Goal: Task Accomplishment & Management: Complete application form

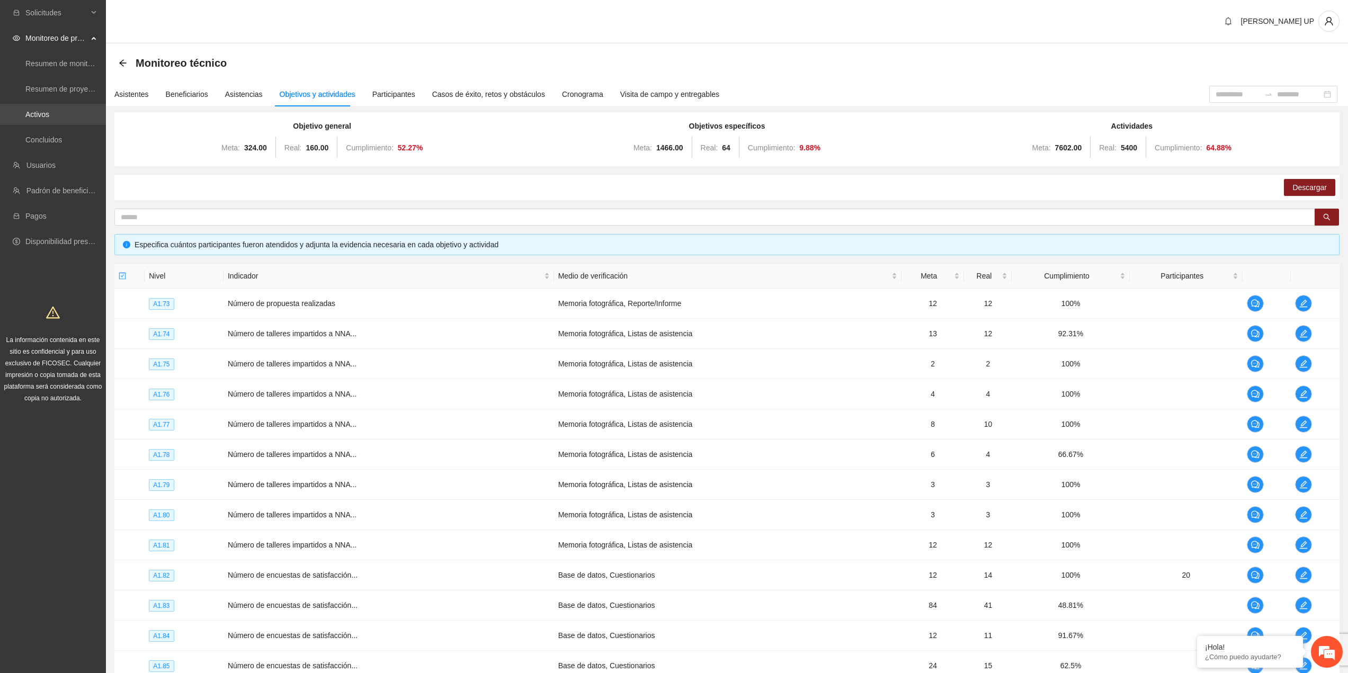
click at [49, 115] on link "Activos" at bounding box center [37, 114] width 24 height 8
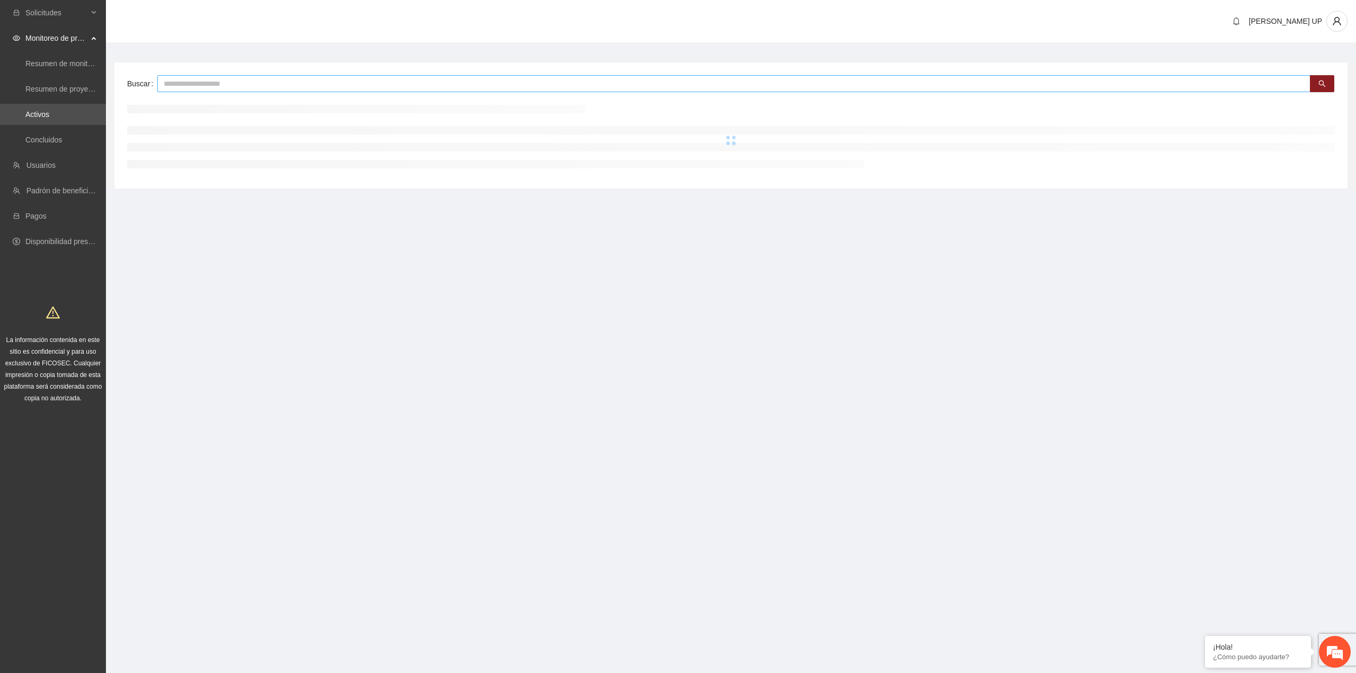
click at [193, 81] on input "text" at bounding box center [733, 83] width 1153 height 17
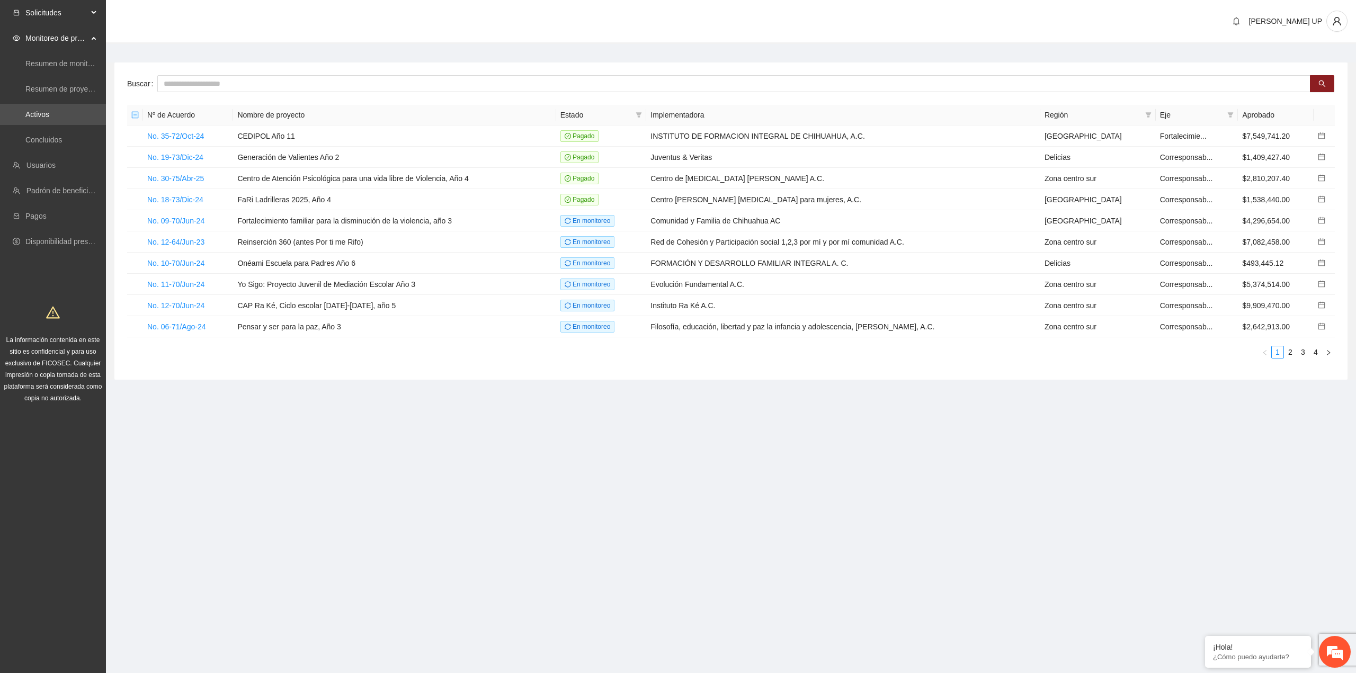
click at [51, 16] on span "Solicitudes" at bounding box center [56, 12] width 63 height 21
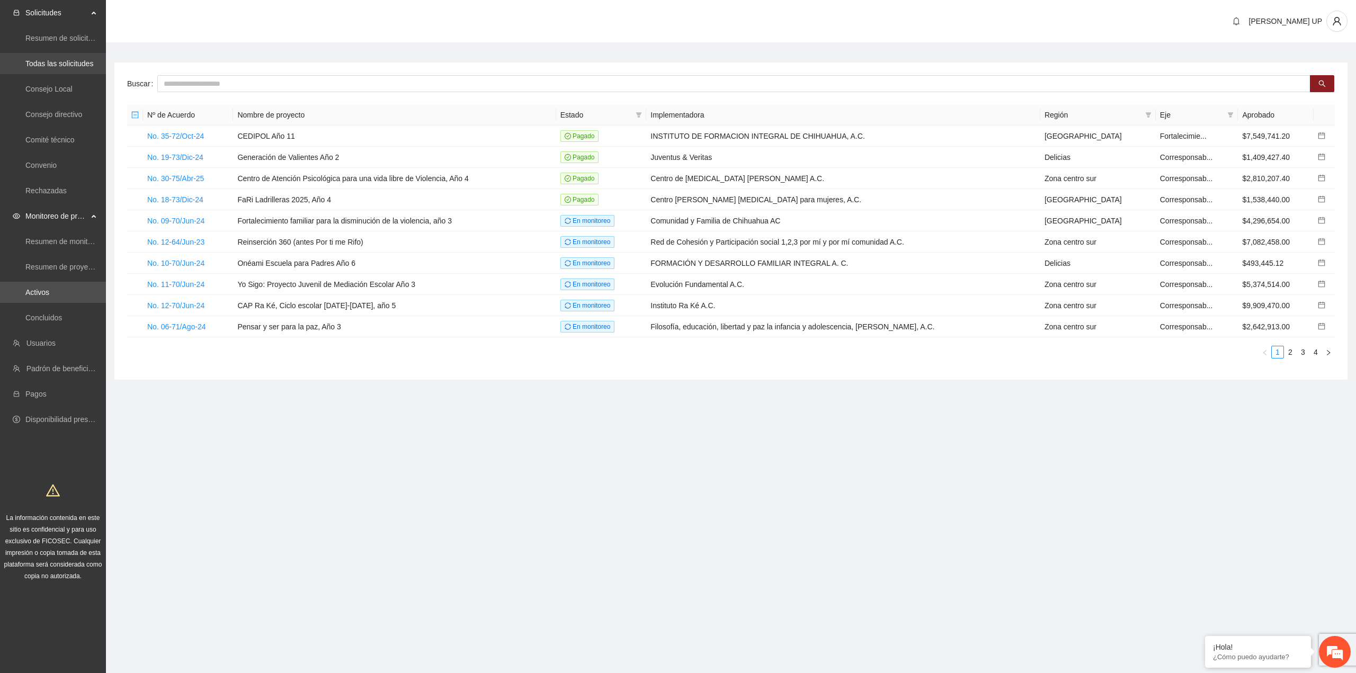
click at [56, 59] on link "Todas las solicitudes" at bounding box center [59, 63] width 68 height 8
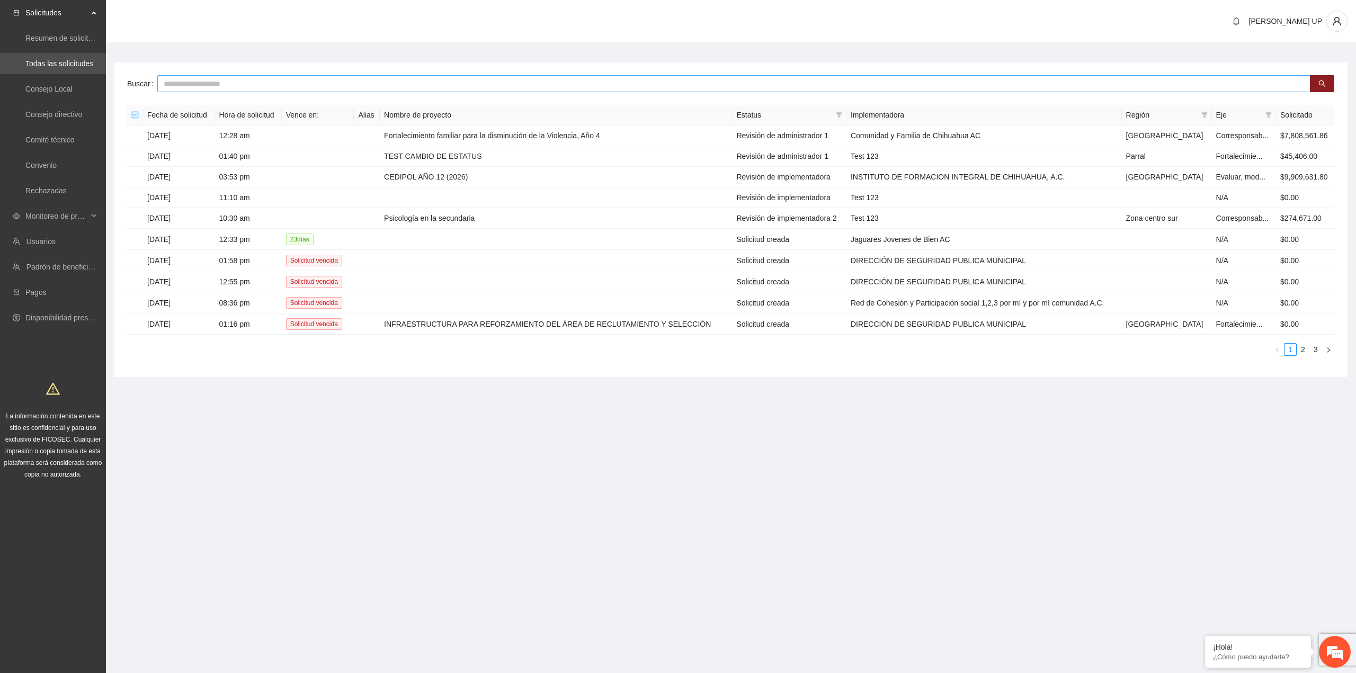
click at [377, 78] on input "text" at bounding box center [733, 83] width 1153 height 17
type input "*******"
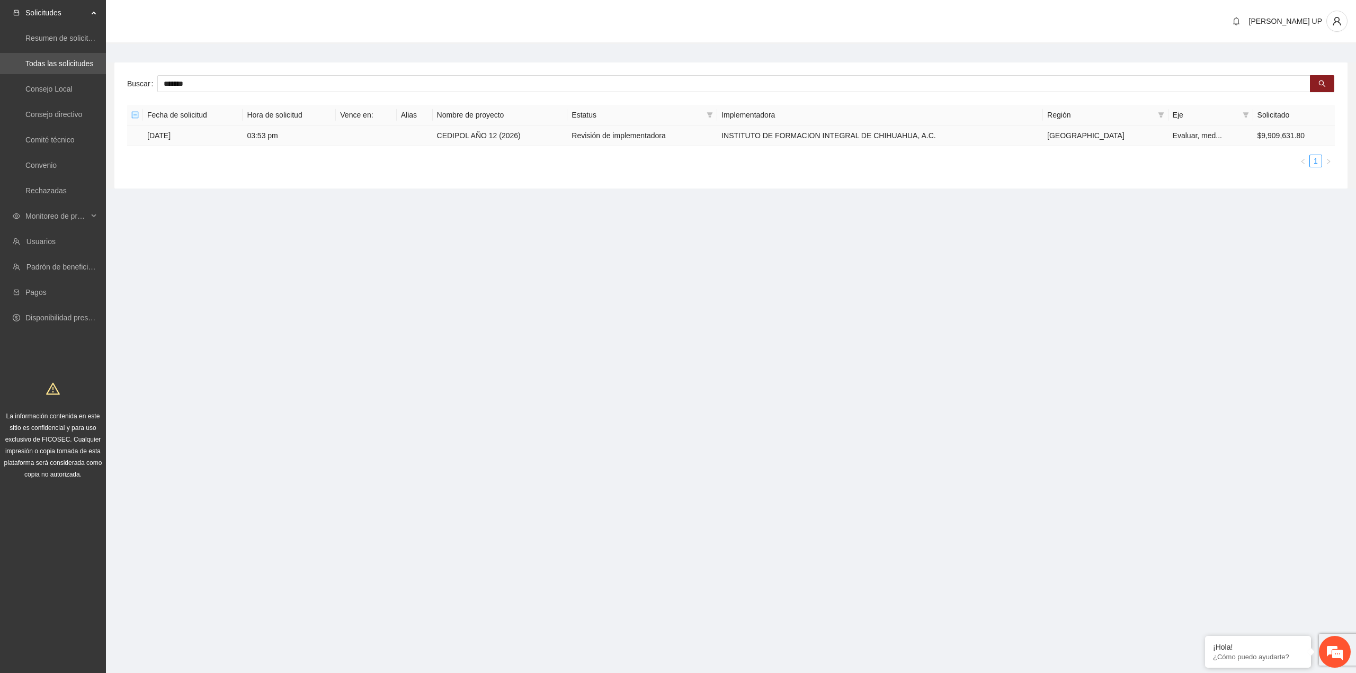
click at [172, 139] on td "[DATE]" at bounding box center [193, 136] width 100 height 21
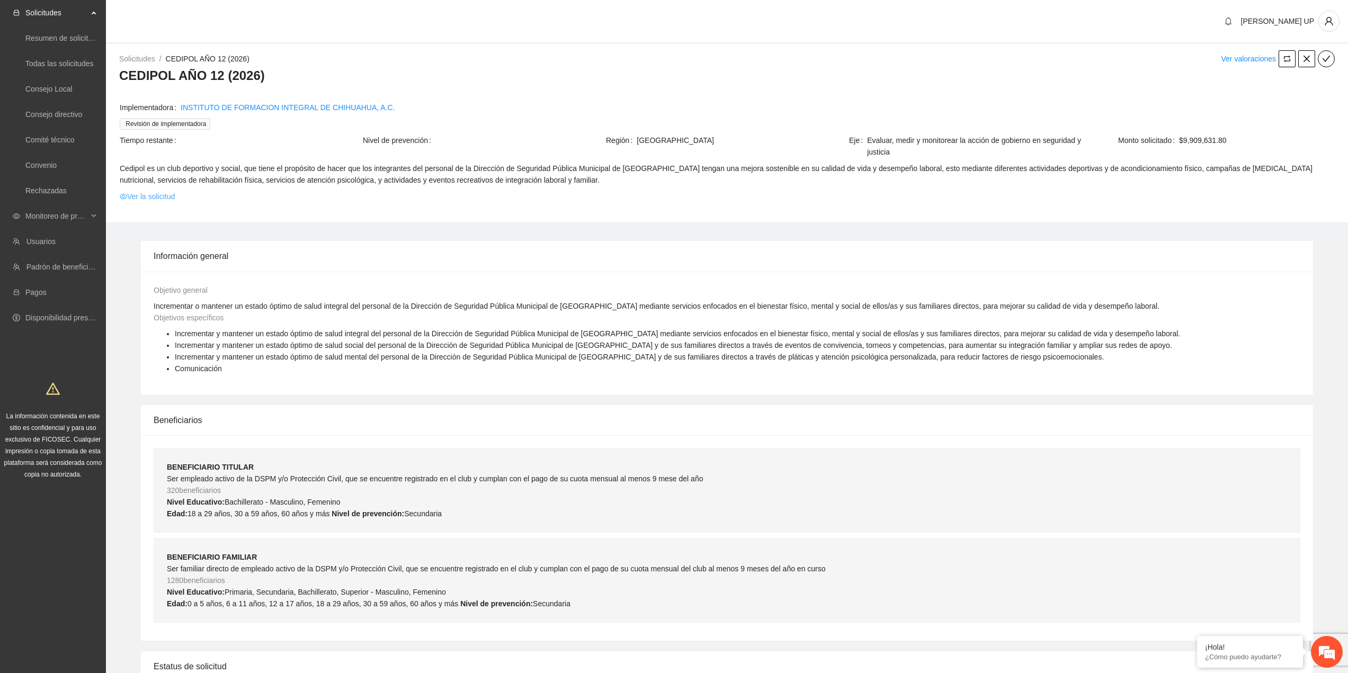
click at [152, 200] on link "Ver la solicitud" at bounding box center [147, 197] width 55 height 12
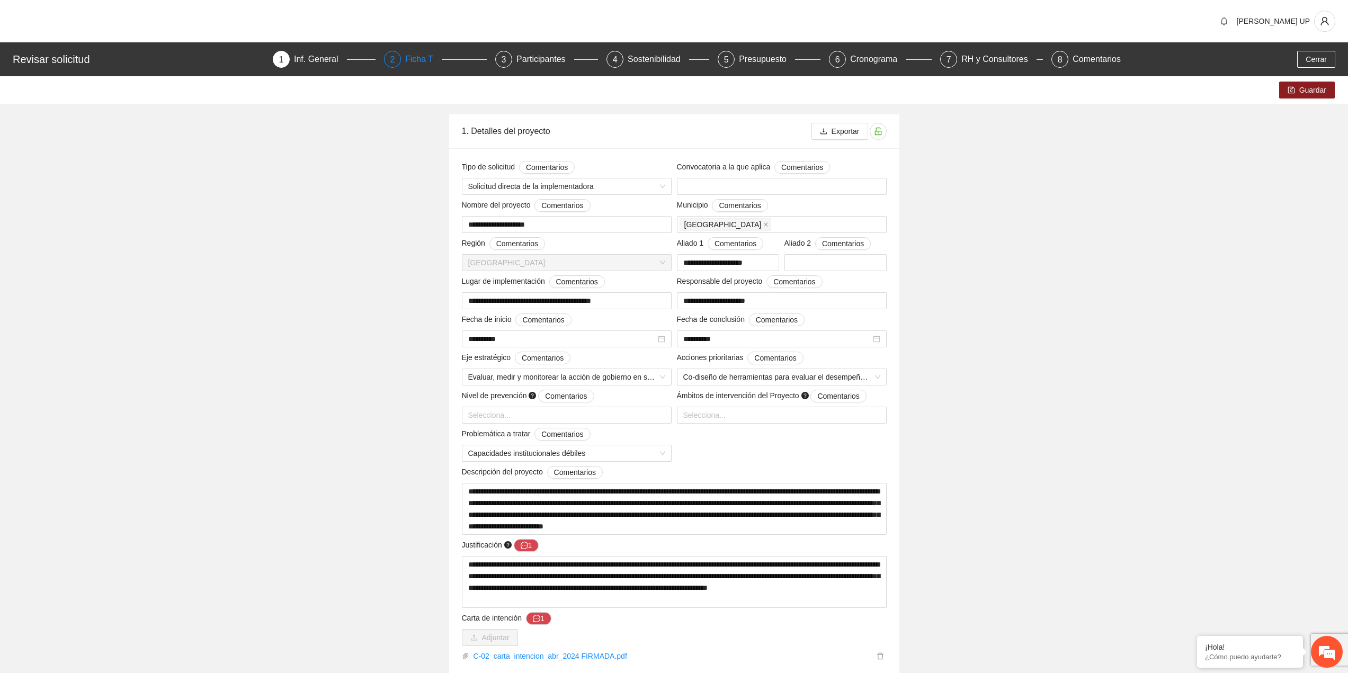
click at [407, 59] on div "Ficha T" at bounding box center [423, 59] width 37 height 17
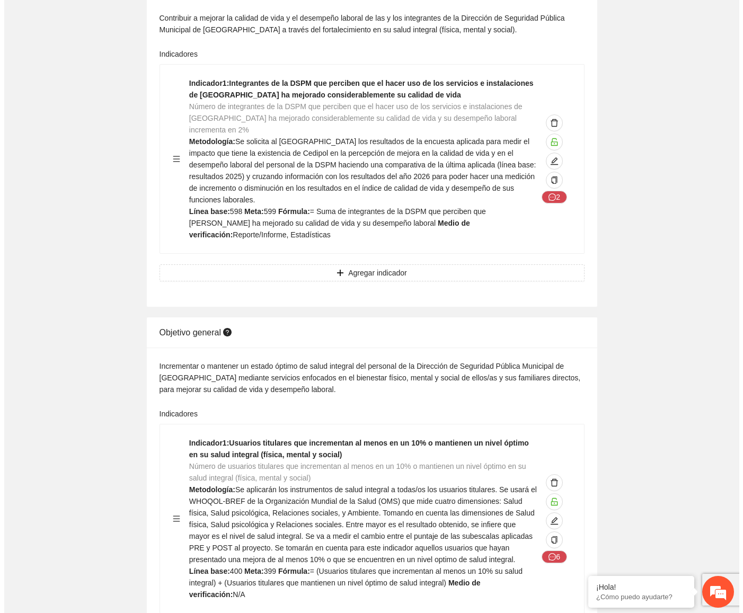
scroll to position [212, 0]
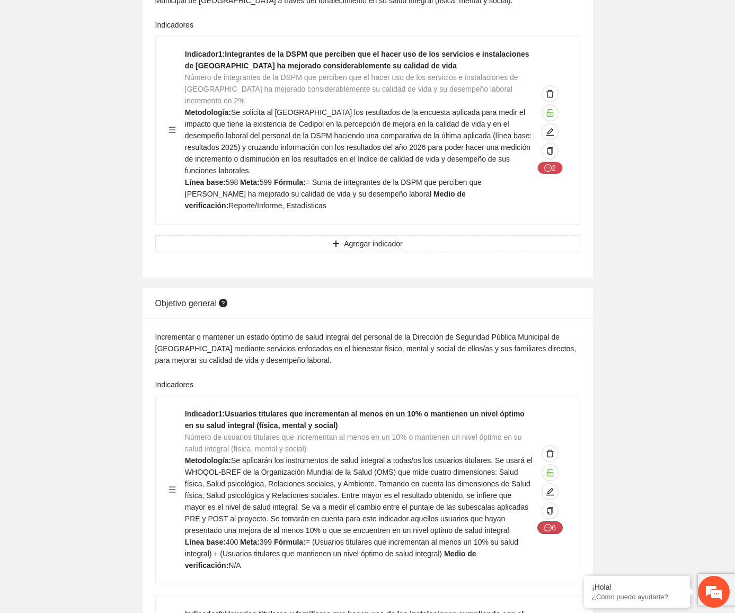
click at [543, 174] on button "6" at bounding box center [549, 168] width 25 height 13
click at [549, 136] on icon "edit" at bounding box center [549, 131] width 7 height 7
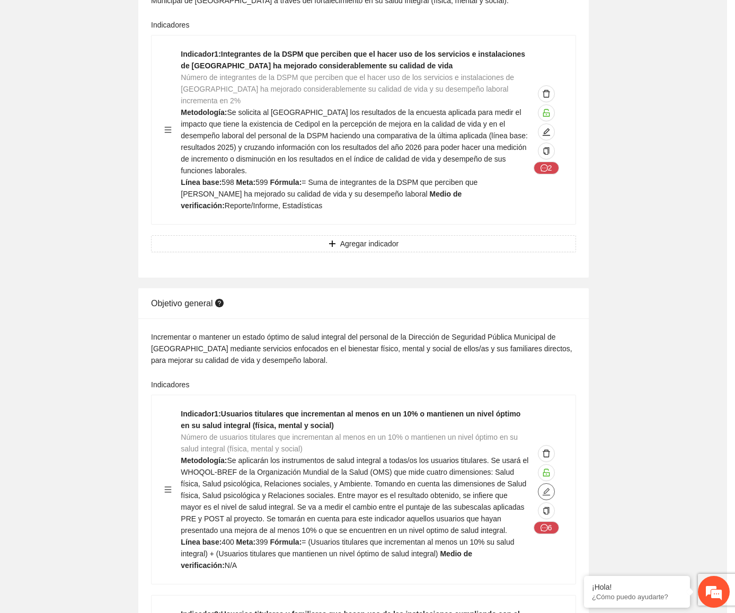
type textarea "***"
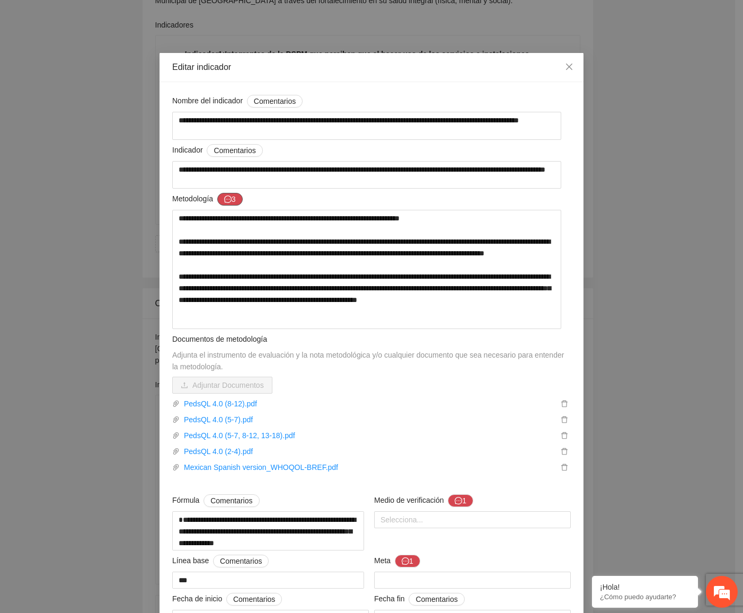
click at [234, 201] on button "3" at bounding box center [229, 199] width 25 height 13
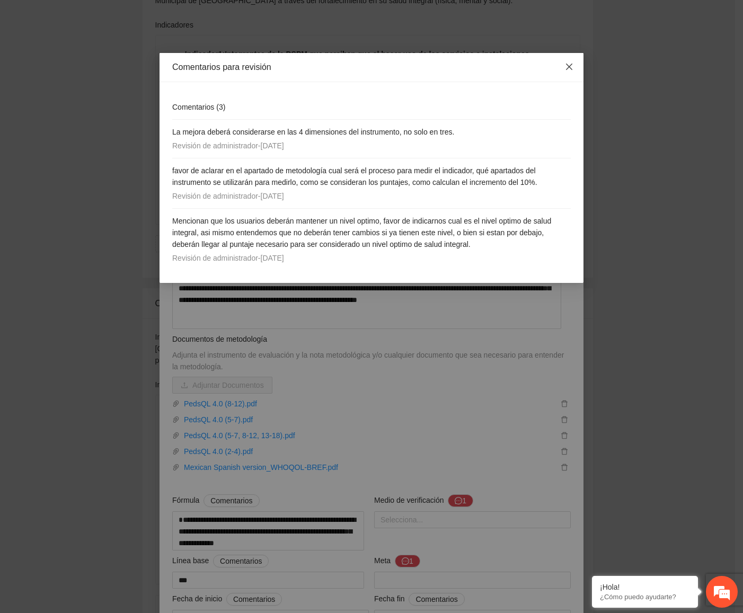
click at [576, 66] on span "Close" at bounding box center [569, 67] width 29 height 29
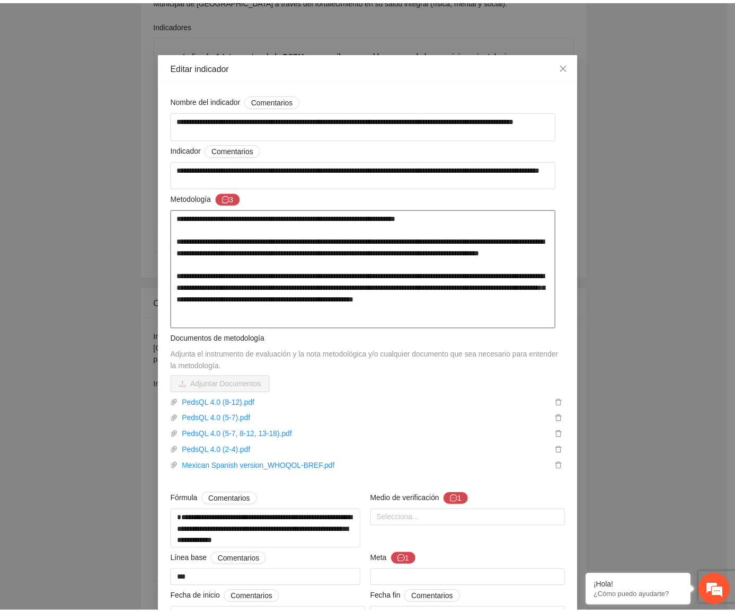
scroll to position [0, 0]
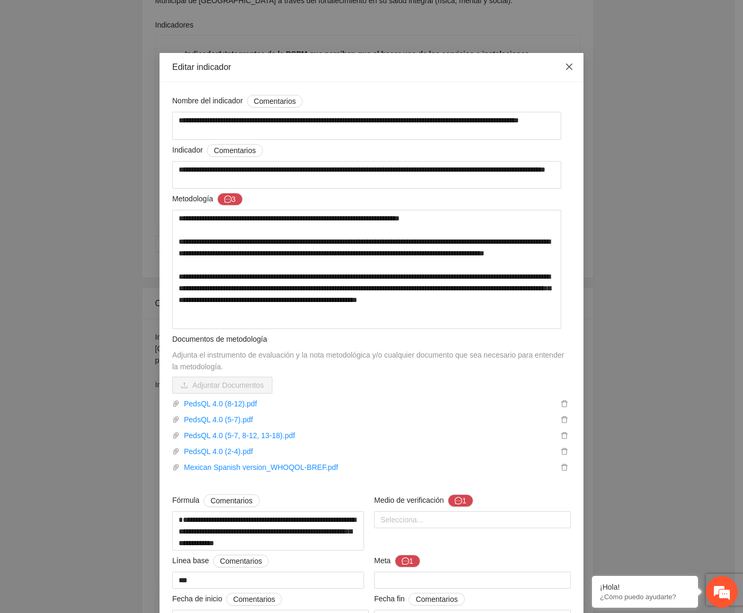
click at [565, 73] on span "Close" at bounding box center [569, 67] width 29 height 29
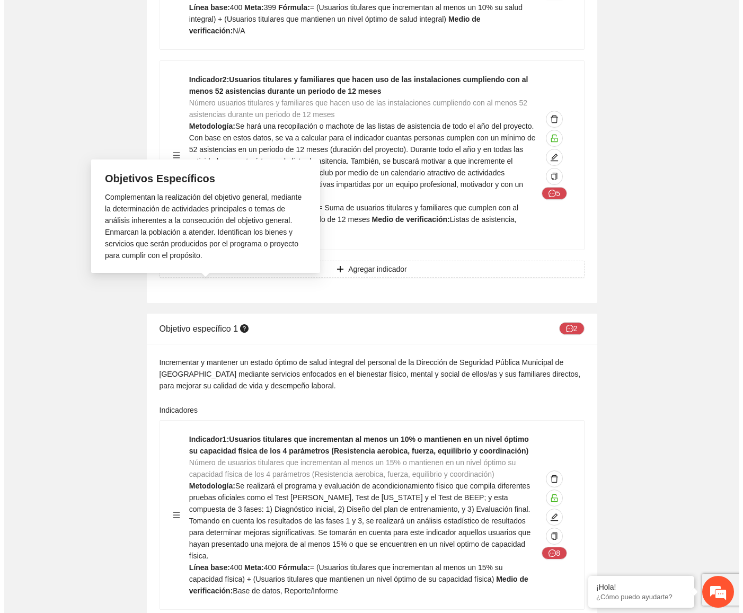
scroll to position [901, 0]
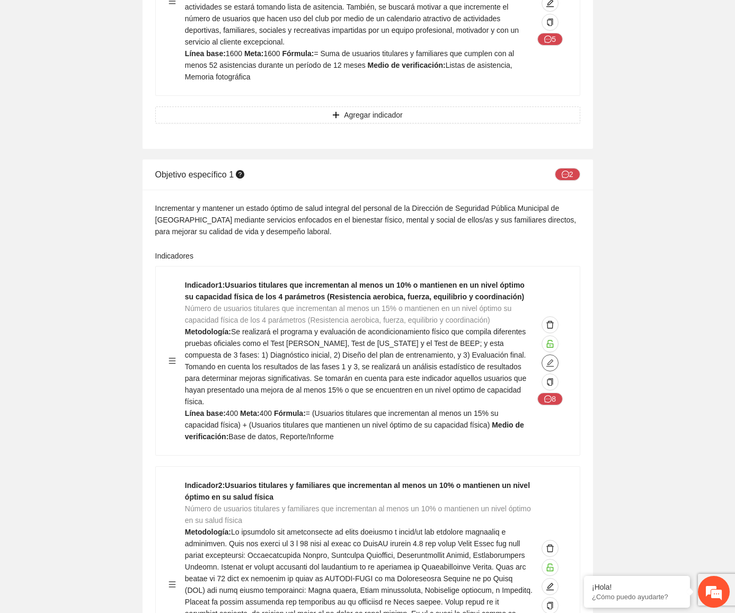
click at [555, 359] on span "edit" at bounding box center [550, 363] width 16 height 8
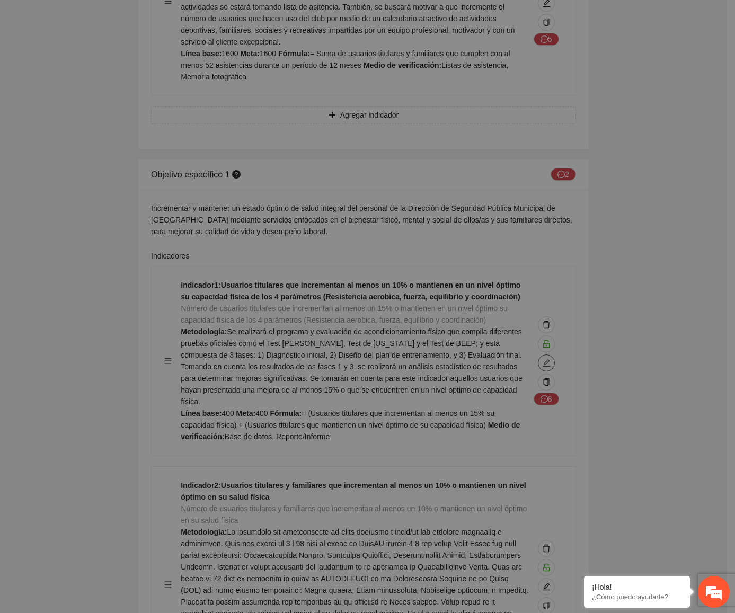
type textarea "***"
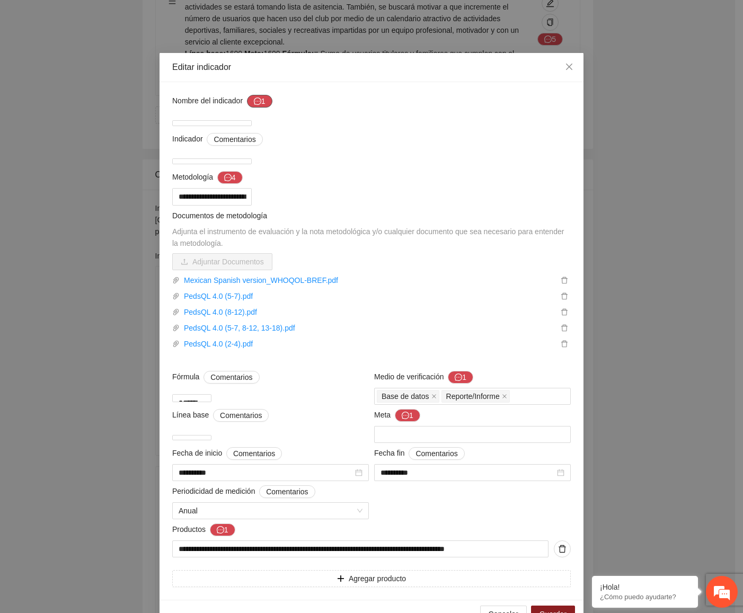
click at [248, 103] on button "1" at bounding box center [259, 101] width 25 height 13
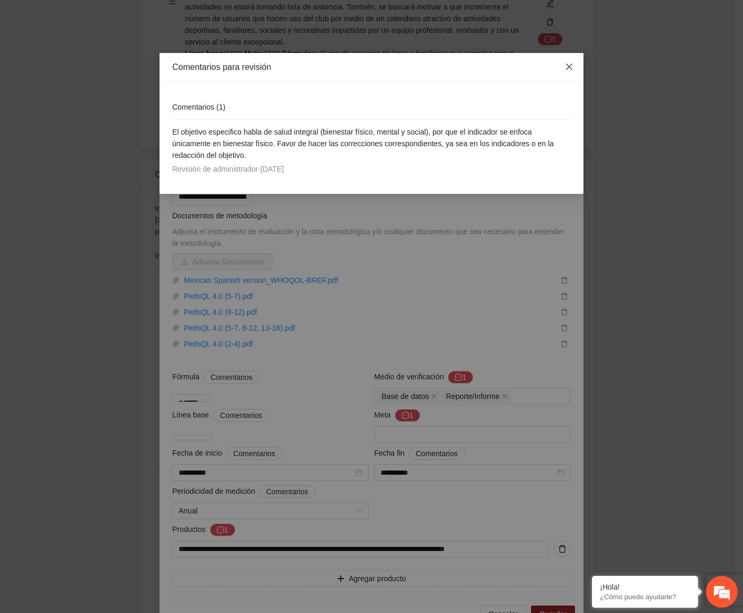
click at [563, 72] on span "Close" at bounding box center [569, 67] width 29 height 29
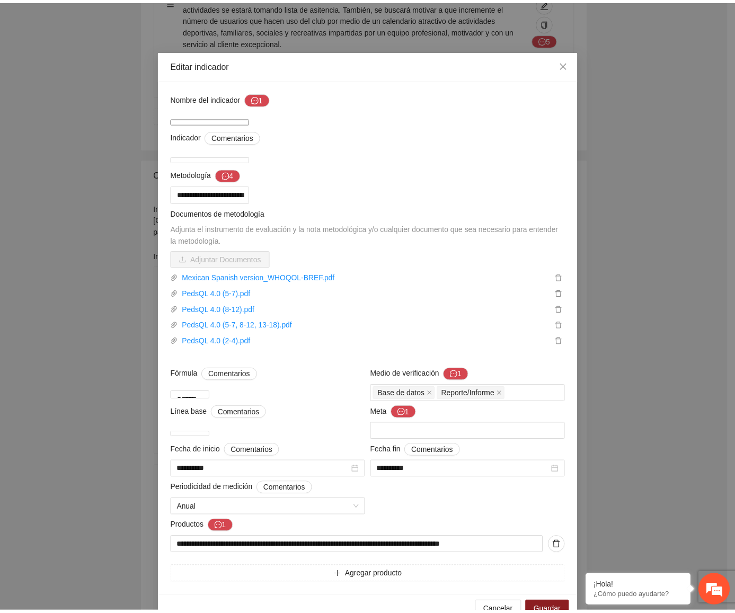
scroll to position [0, 0]
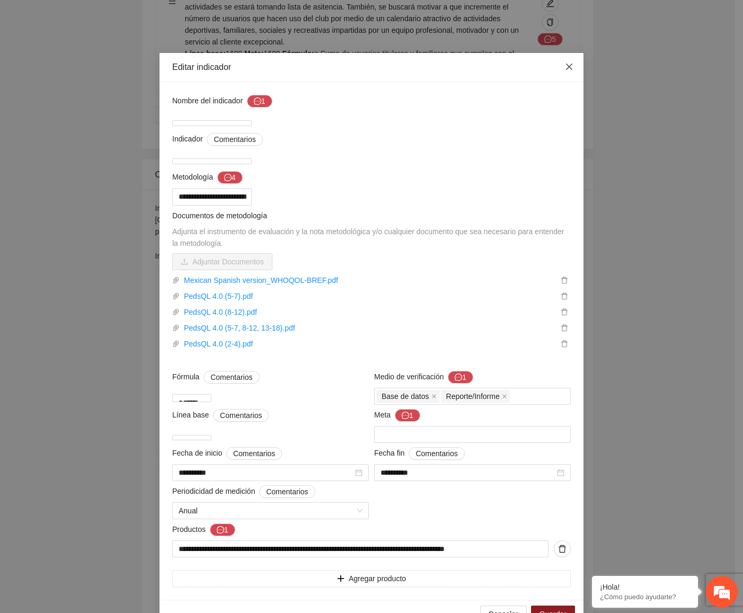
click at [565, 67] on icon "close" at bounding box center [569, 67] width 8 height 8
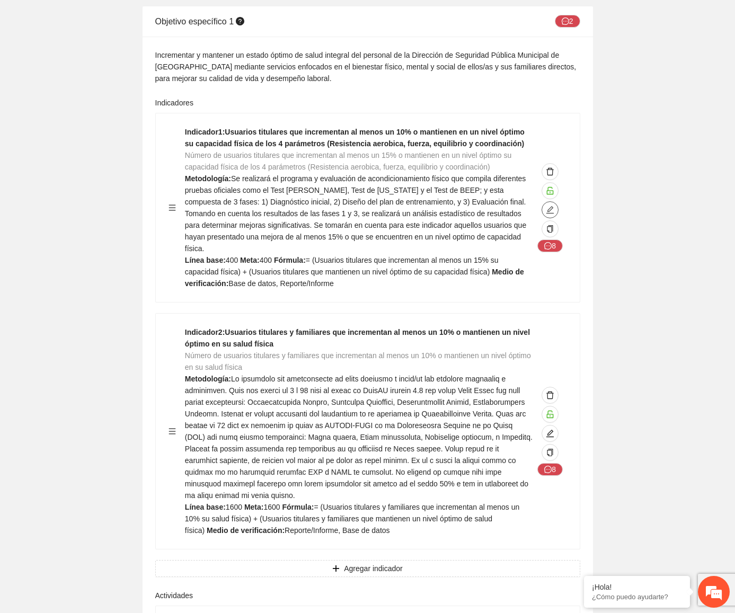
scroll to position [1059, 0]
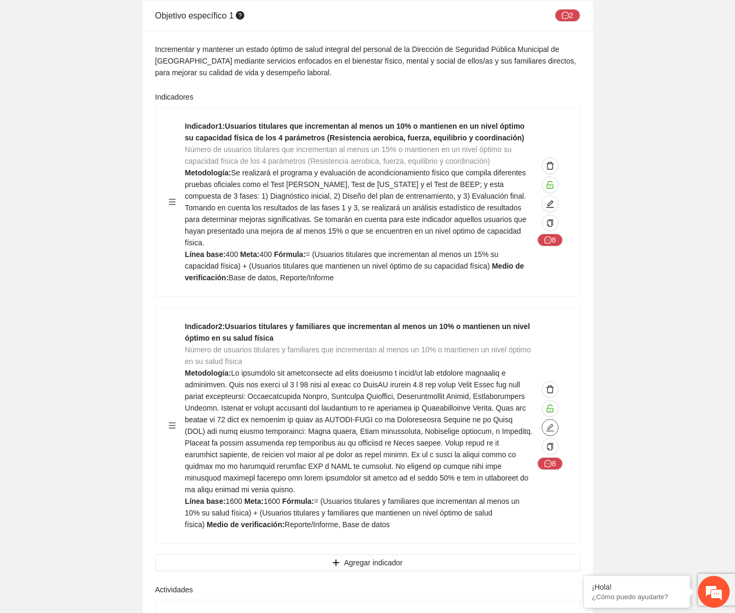
click at [553, 423] on icon "edit" at bounding box center [550, 427] width 8 height 8
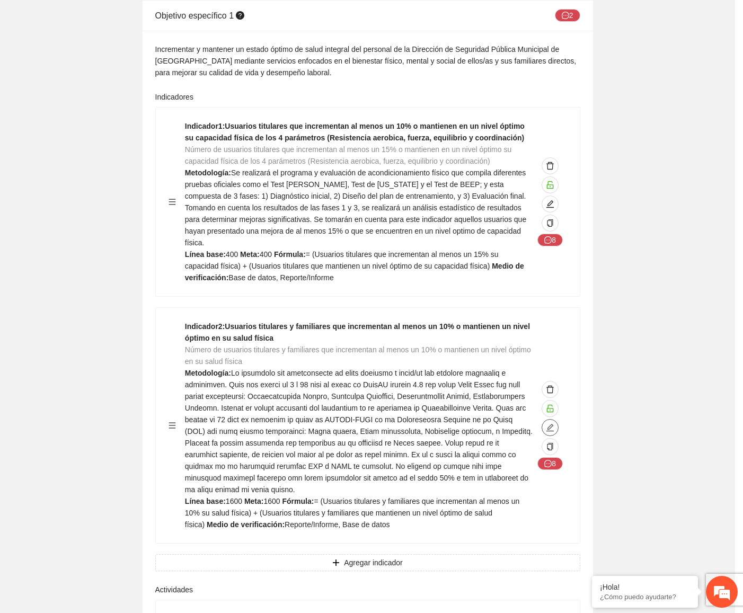
type textarea "****"
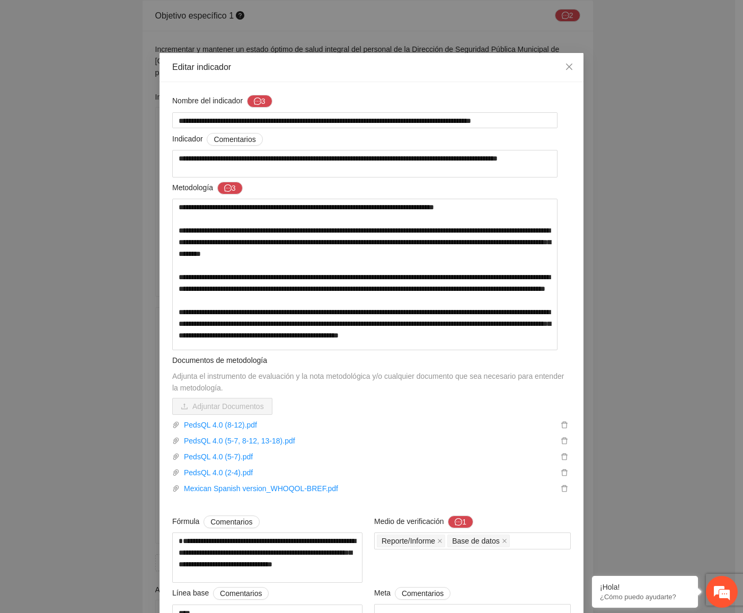
click at [264, 109] on div "Nombre del indicador 3" at bounding box center [371, 103] width 398 height 17
click at [263, 105] on button "3" at bounding box center [259, 101] width 25 height 13
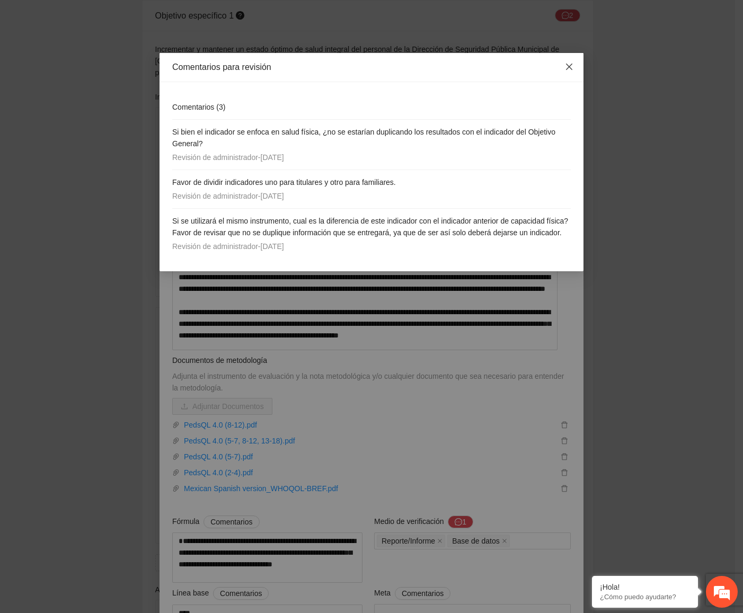
click at [567, 68] on icon "close" at bounding box center [569, 67] width 8 height 8
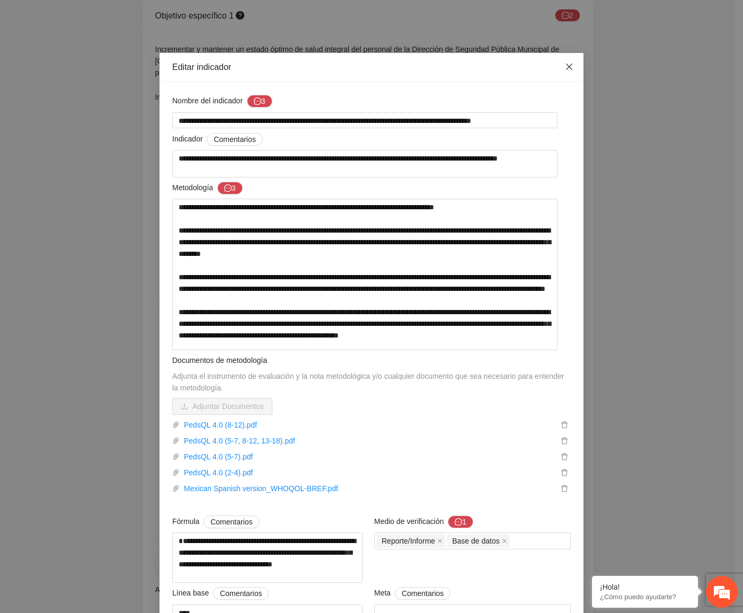
click at [559, 69] on span "Close" at bounding box center [569, 67] width 29 height 29
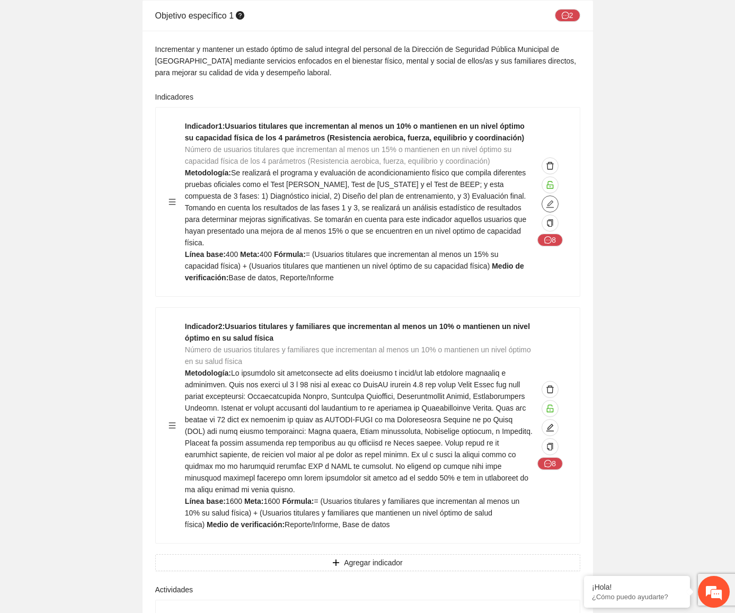
click at [550, 200] on icon "edit" at bounding box center [550, 204] width 8 height 8
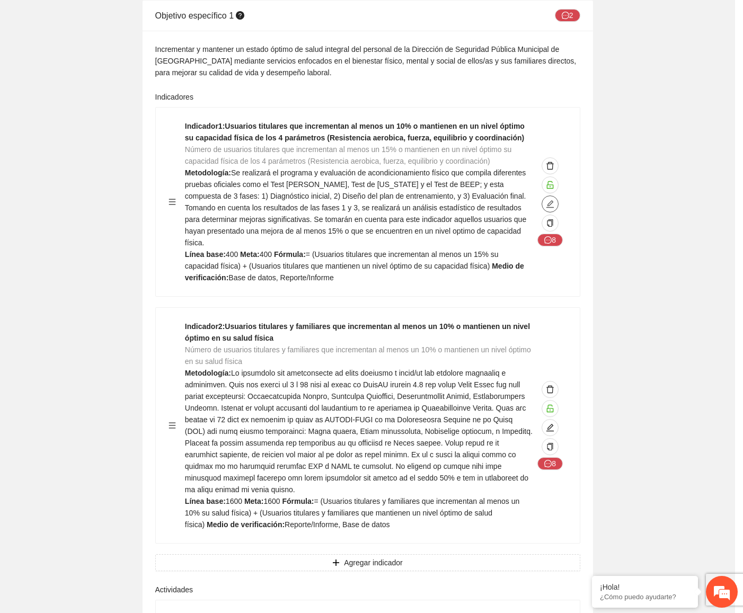
type textarea "***"
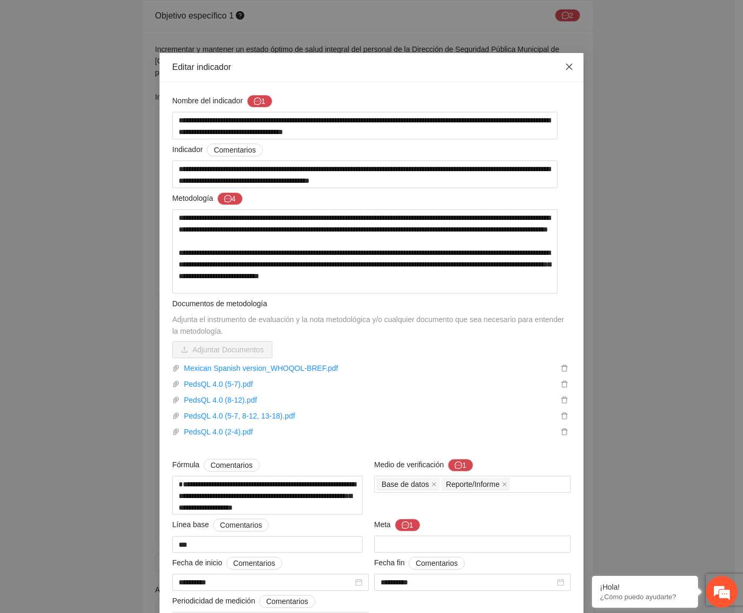
click at [572, 66] on span "Close" at bounding box center [569, 67] width 29 height 29
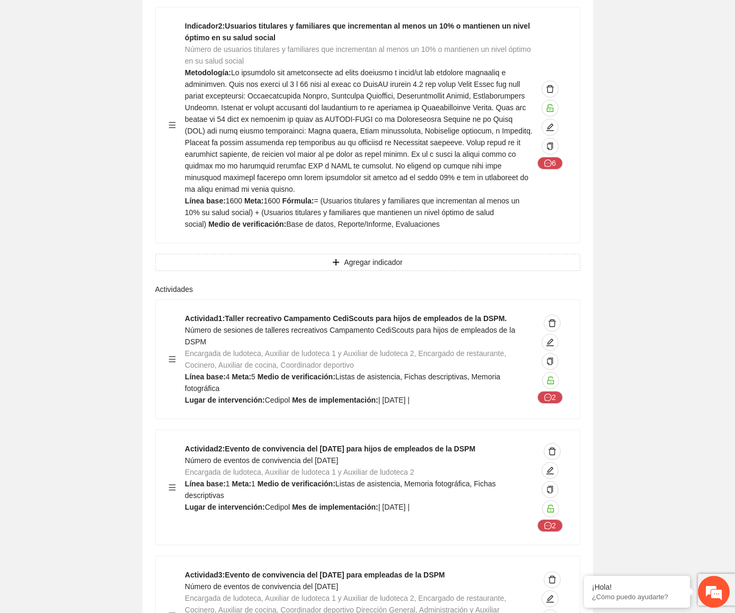
scroll to position [4132, 0]
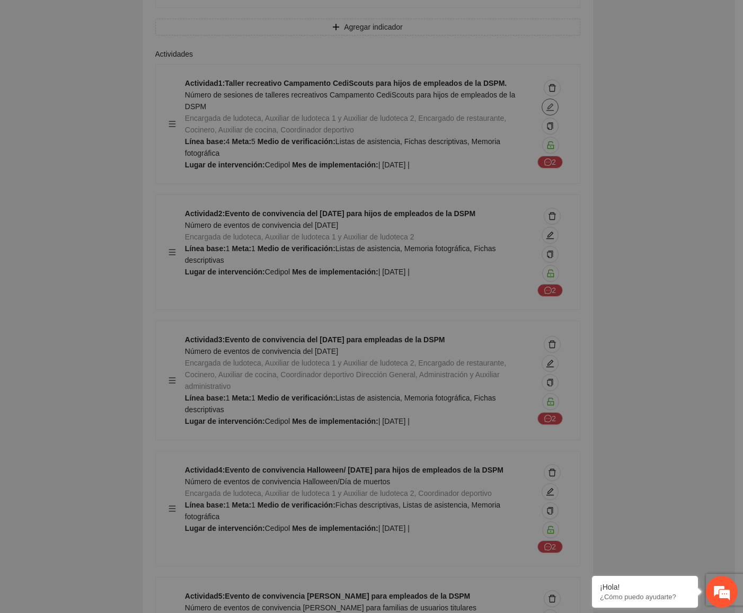
type textarea "*******"
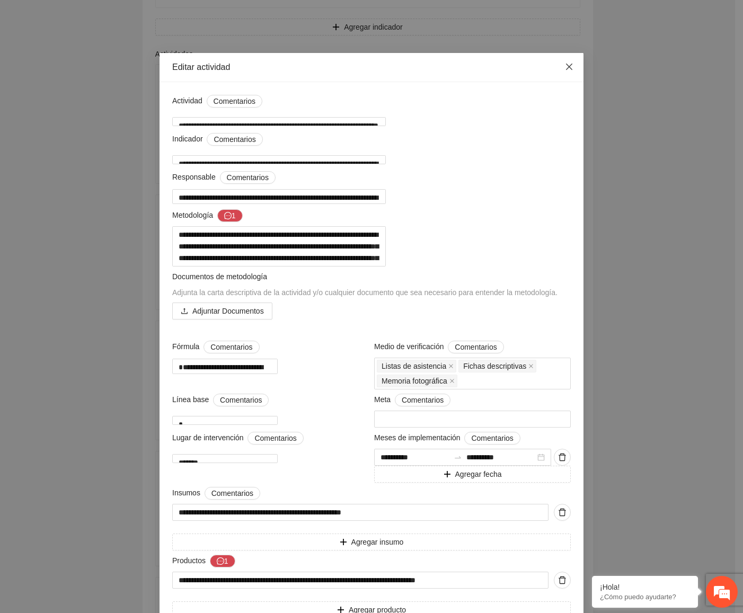
click at [565, 63] on icon "close" at bounding box center [569, 67] width 8 height 8
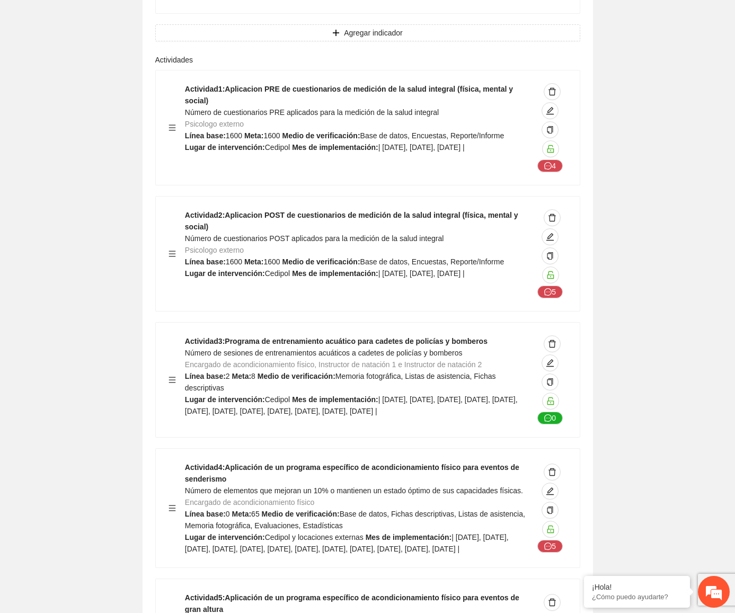
scroll to position [1536, 0]
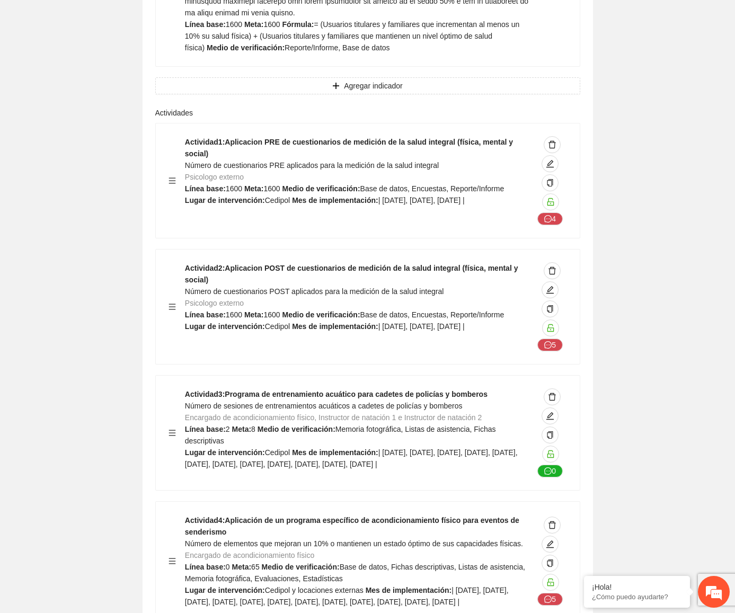
click at [436, 136] on div "Actividad 1 : Aplicacion PRE de cuestionarios de medición de la salud integral …" at bounding box center [359, 180] width 349 height 89
